Goal: Task Accomplishment & Management: Complete application form

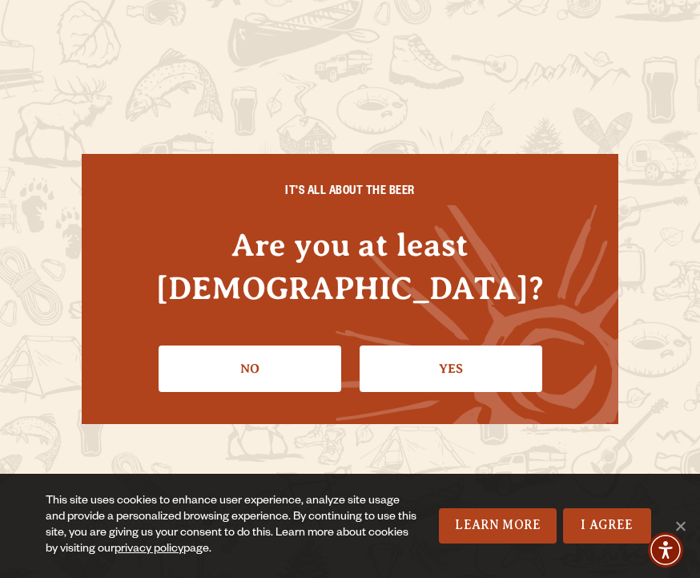
click at [431, 345] on link "Yes" at bounding box center [451, 368] width 183 height 46
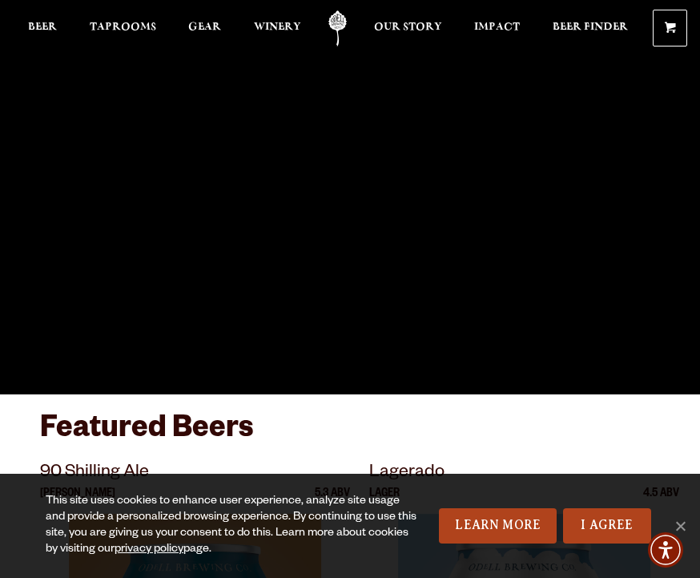
click at [604, 525] on link "I Agree" at bounding box center [607, 525] width 88 height 35
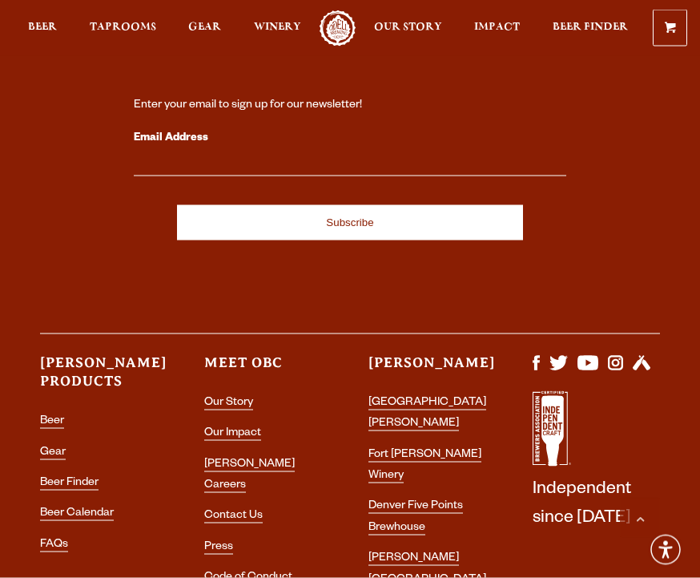
scroll to position [4536, 0]
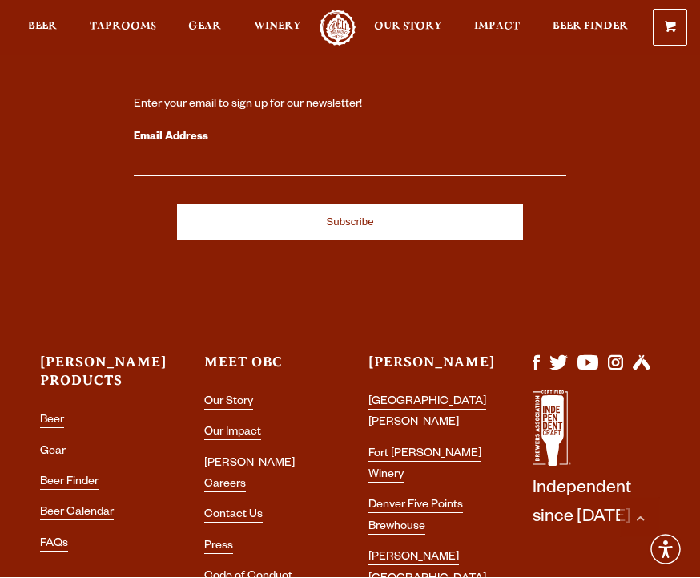
click at [251, 510] on link "Contact Us" at bounding box center [233, 517] width 58 height 14
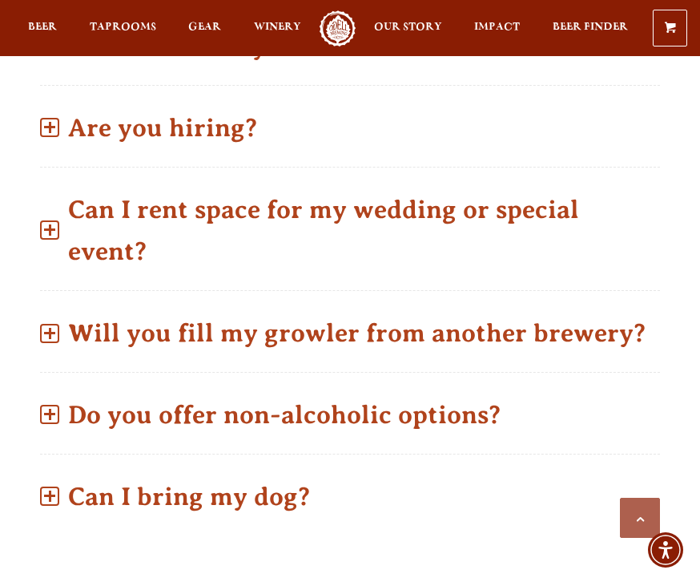
scroll to position [1294, 0]
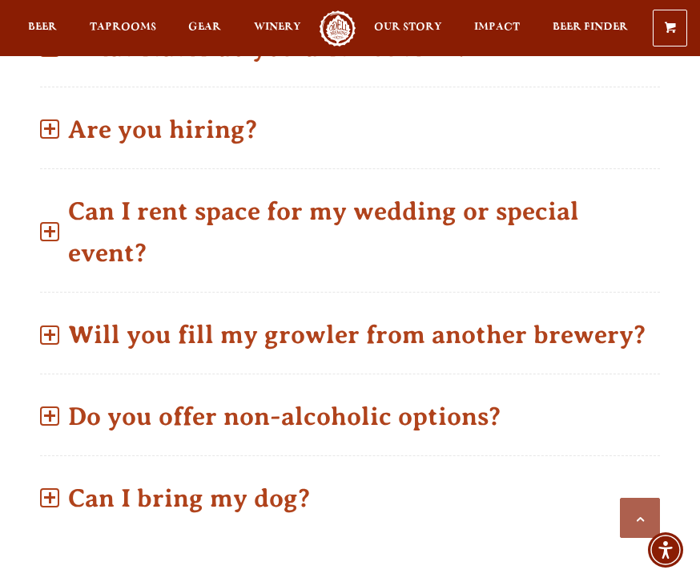
click at [460, 223] on p "Can I rent space for my wedding or special event?" at bounding box center [350, 232] width 620 height 99
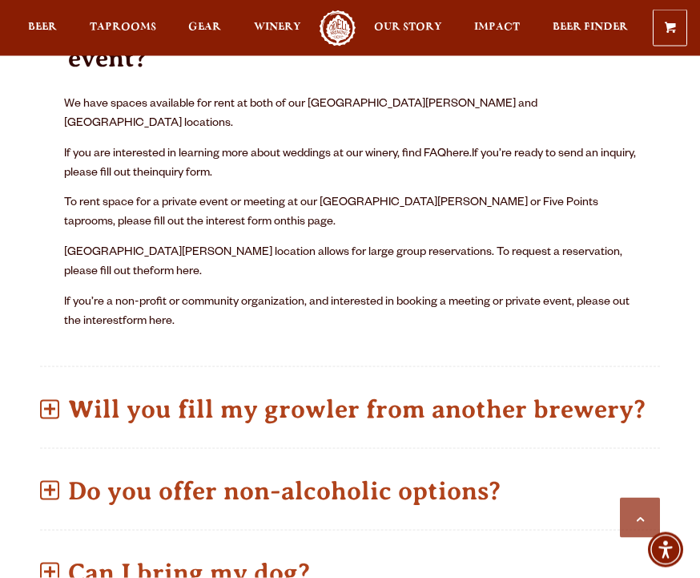
scroll to position [1489, 0]
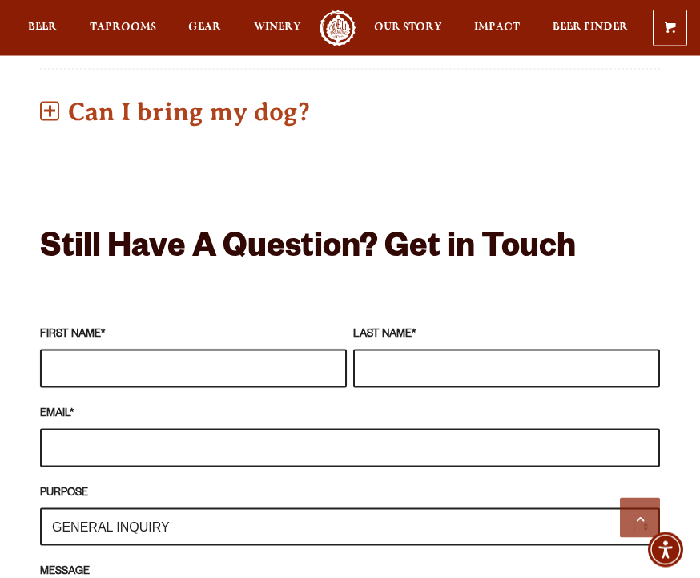
click at [150, 349] on input "FIRST NAME *" at bounding box center [193, 368] width 307 height 38
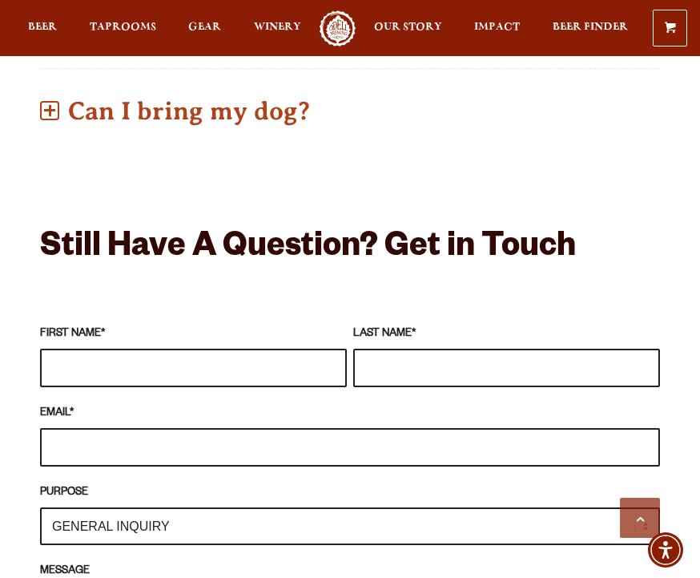
scroll to position [1949, 0]
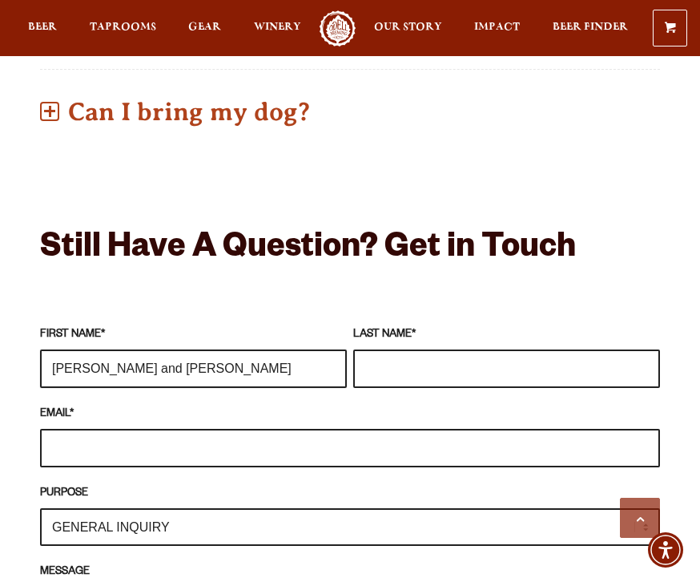
type input "Peter and Lisa"
click at [504, 350] on input "LAST NAME *" at bounding box center [506, 368] width 307 height 38
type input "Strebe"
click at [289, 429] on input "EMAIL *" at bounding box center [350, 448] width 620 height 38
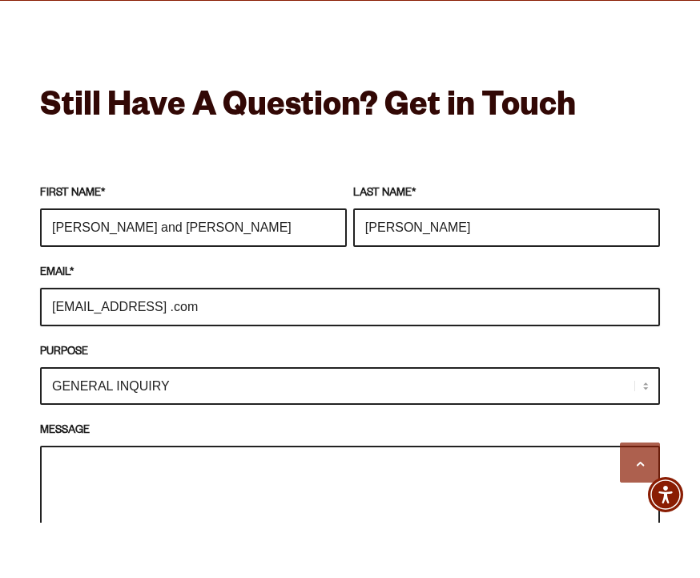
scroll to position [2052, 0]
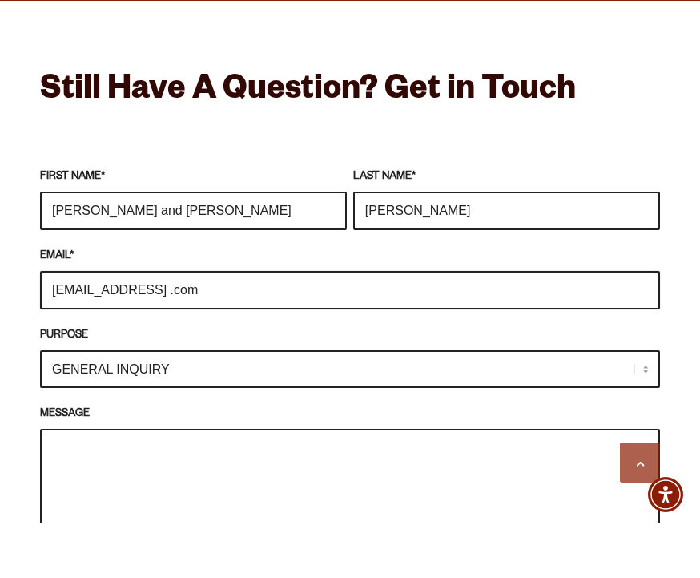
type input "peter6867@gmail .com"
click at [627, 405] on select "GENERAL INQUIRY TAPROOM / BREWERY WINERY BOOK A TOUR MEDIA INQUIRY GEAR SHOP OD…" at bounding box center [350, 424] width 620 height 38
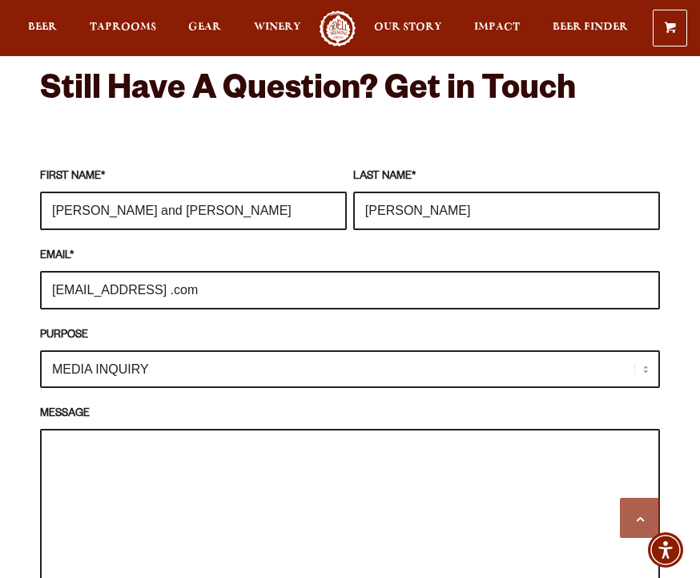
click at [645, 350] on select "GENERAL INQUIRY TAPROOM / BREWERY WINERY BOOK A TOUR MEDIA INQUIRY GEAR SHOP OD…" at bounding box center [350, 369] width 620 height 38
select select "GENERAL INQUIRY"
click at [284, 475] on textarea "MESSAGE" at bounding box center [350, 508] width 620 height 159
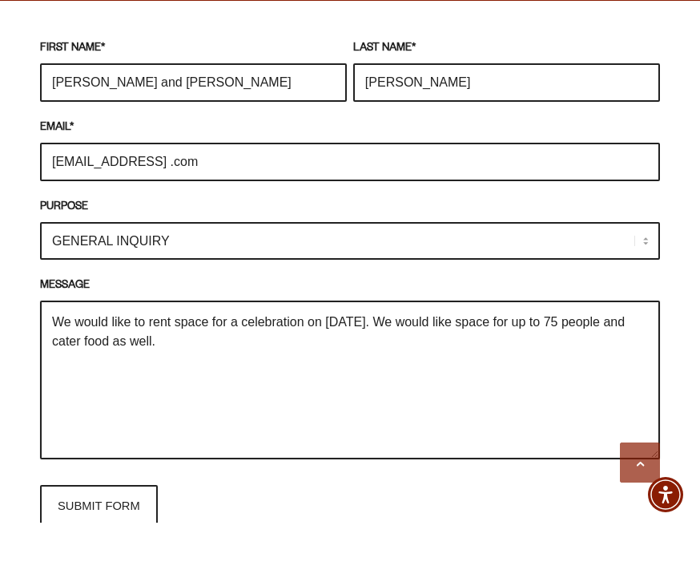
scroll to position [2184, 0]
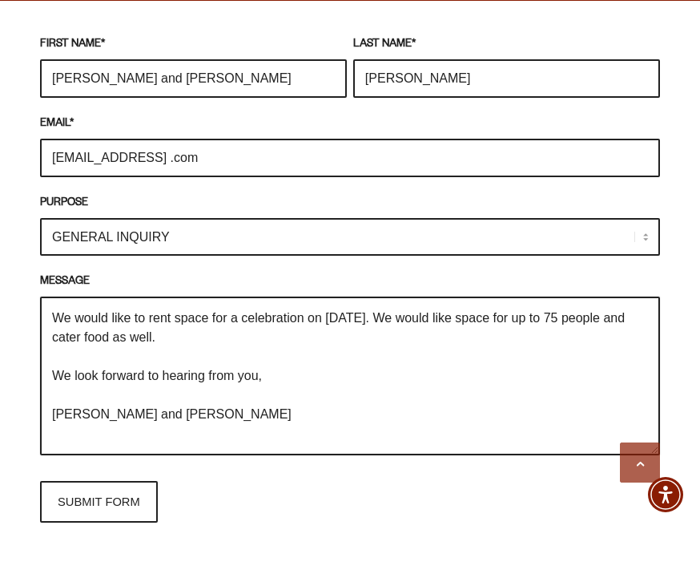
type textarea "We would like to rent space for a celebration on November 30, 2025. We would li…"
click at [96, 536] on input "SUBMIT FORM" at bounding box center [99, 557] width 118 height 42
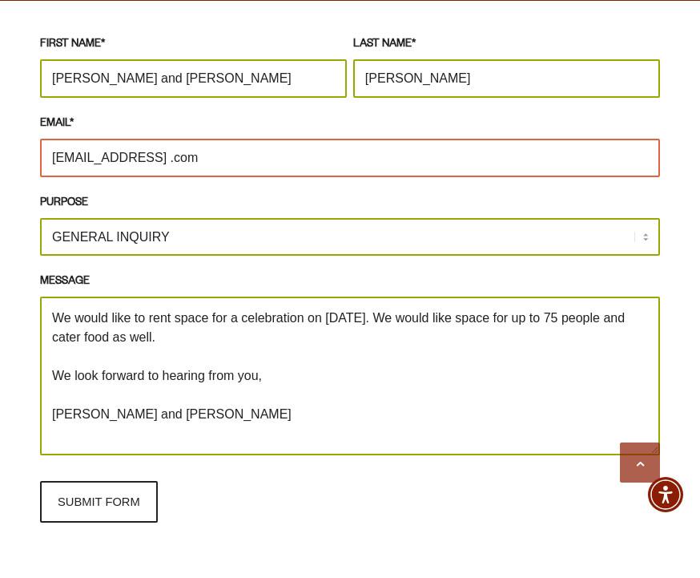
scroll to position [2239, 0]
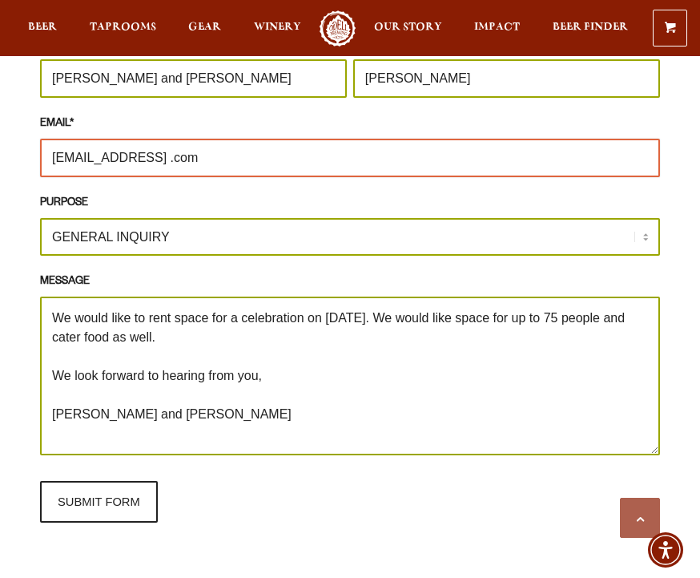
click at [222, 139] on input "peter6867@gmail .com" at bounding box center [350, 158] width 620 height 38
type input "peter6867@gmail.com"
click at [125, 486] on input "SUBMIT FORM" at bounding box center [99, 502] width 118 height 42
type input "Sending"
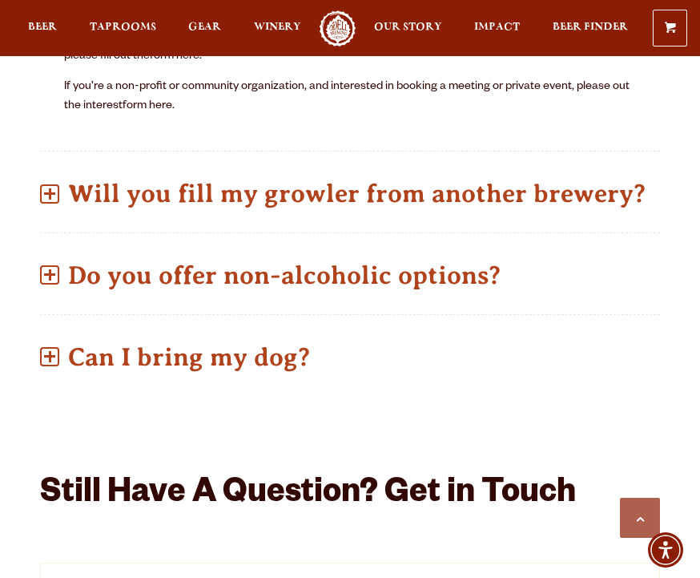
scroll to position [1703, 0]
